Goal: Task Accomplishment & Management: Manage account settings

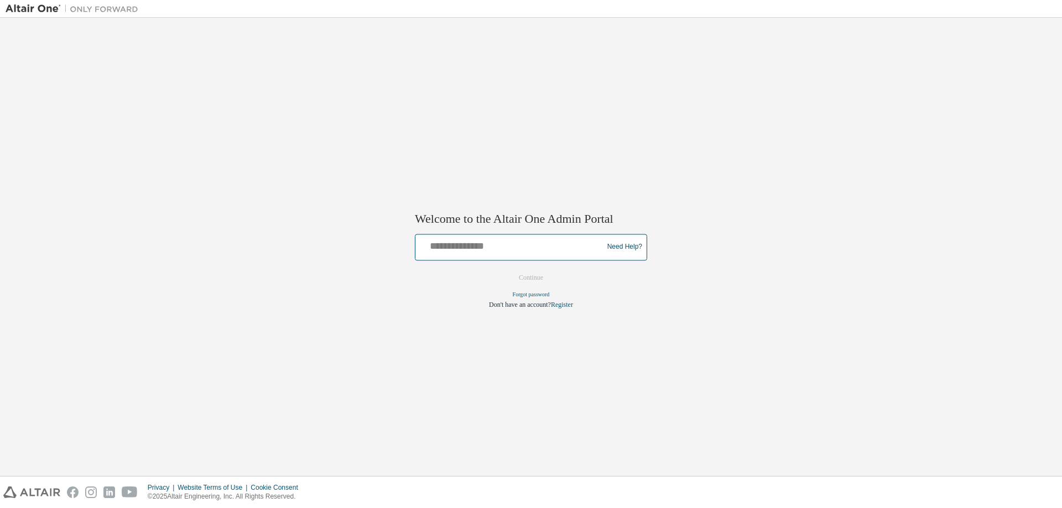
click at [472, 243] on input "text" at bounding box center [511, 245] width 182 height 16
type input "**********"
click at [540, 278] on button "Continue" at bounding box center [531, 277] width 48 height 17
